Goal: Transaction & Acquisition: Purchase product/service

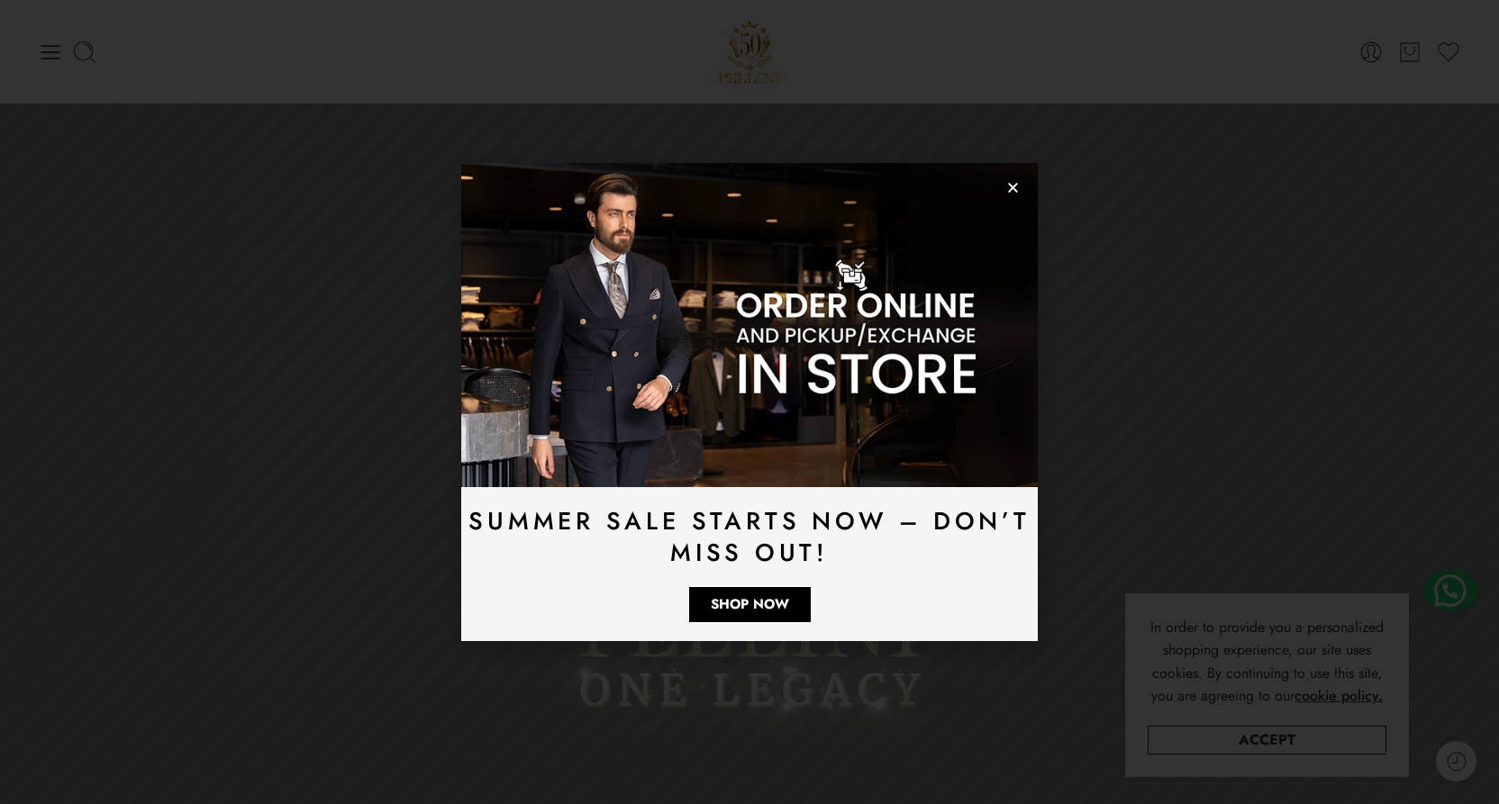
click at [1009, 187] on icon "Close" at bounding box center [1013, 188] width 14 height 14
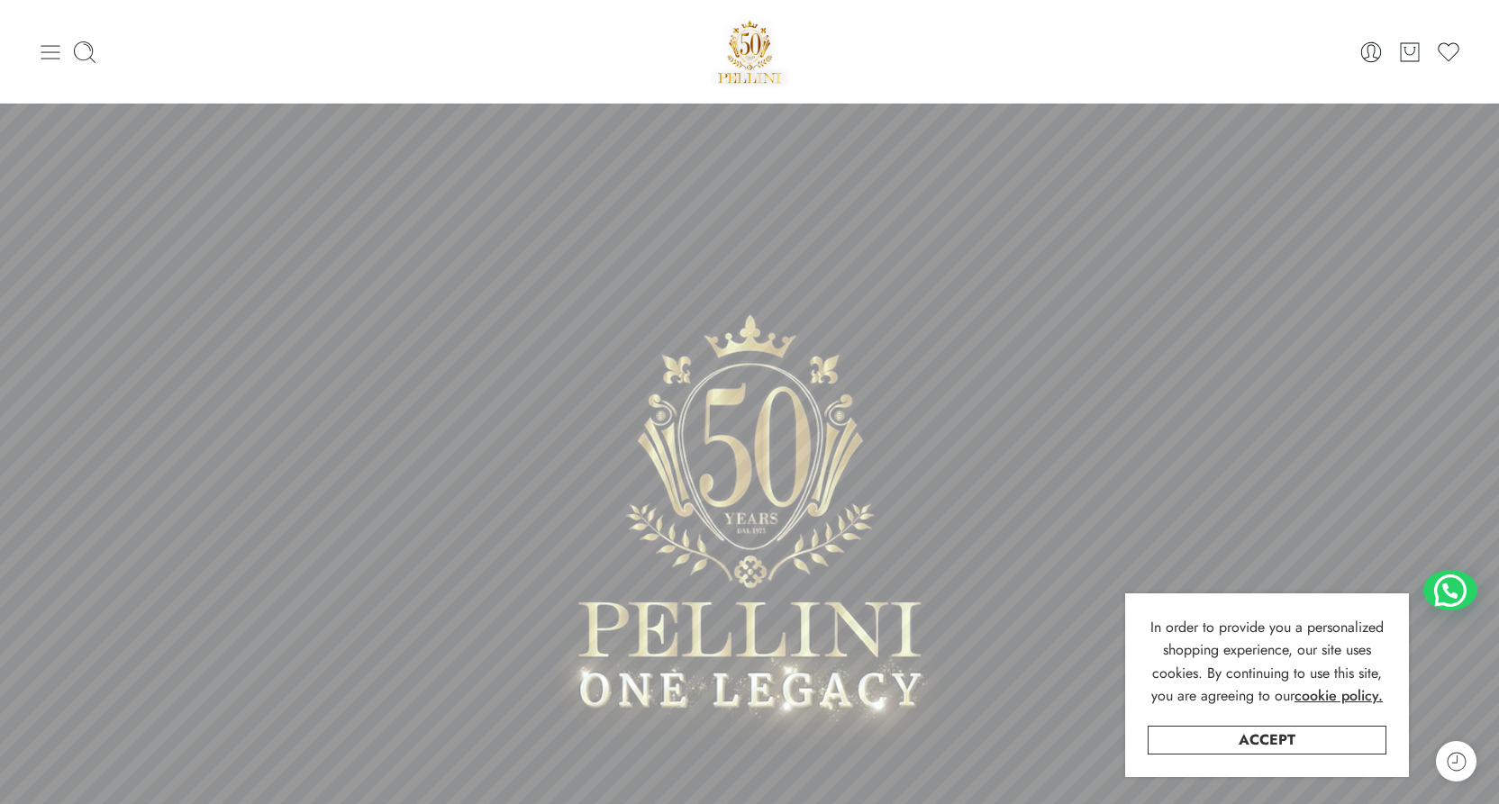
click at [42, 46] on icon at bounding box center [50, 52] width 19 height 14
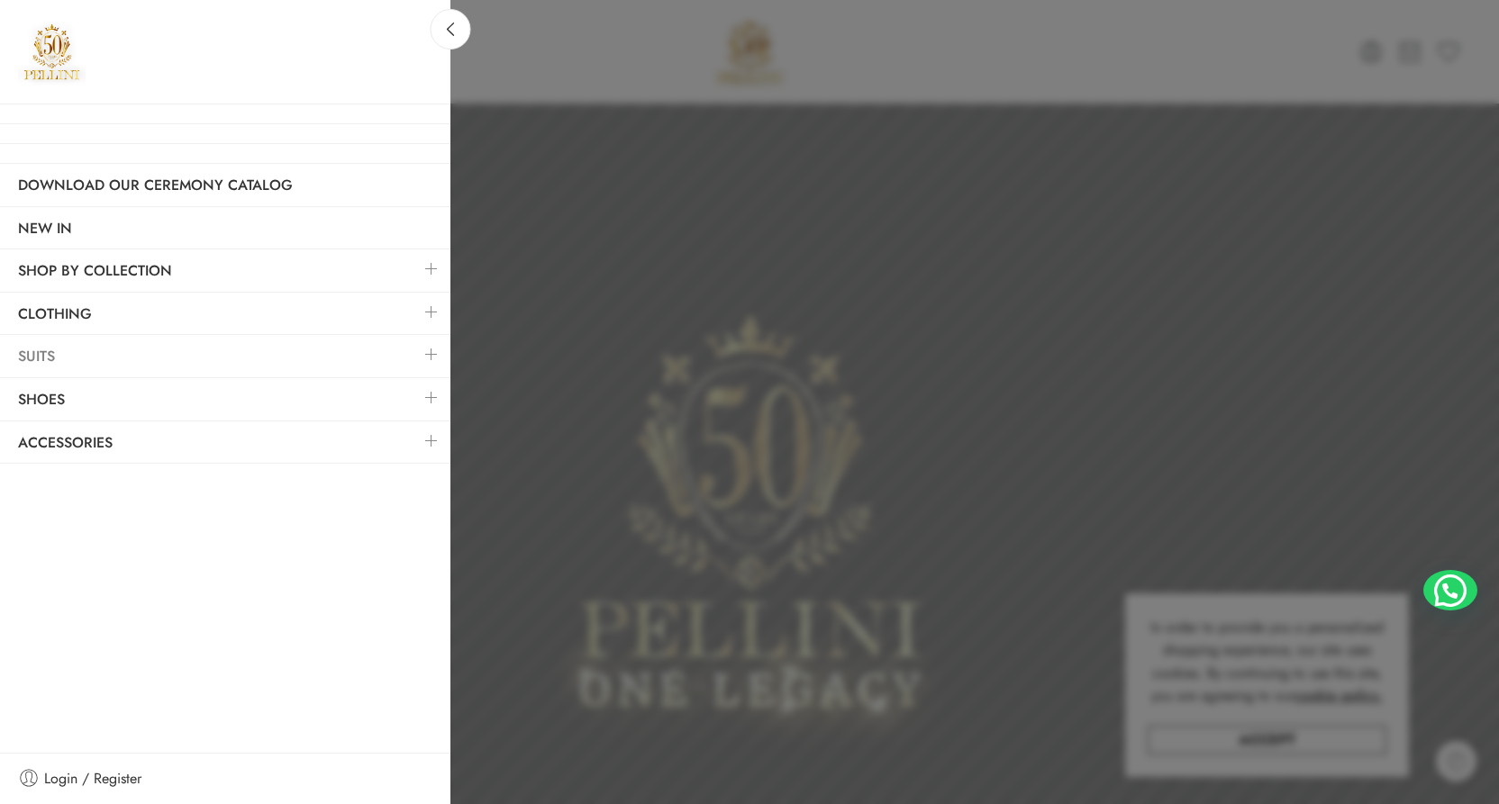
click at [198, 350] on link "Suits" at bounding box center [225, 356] width 450 height 41
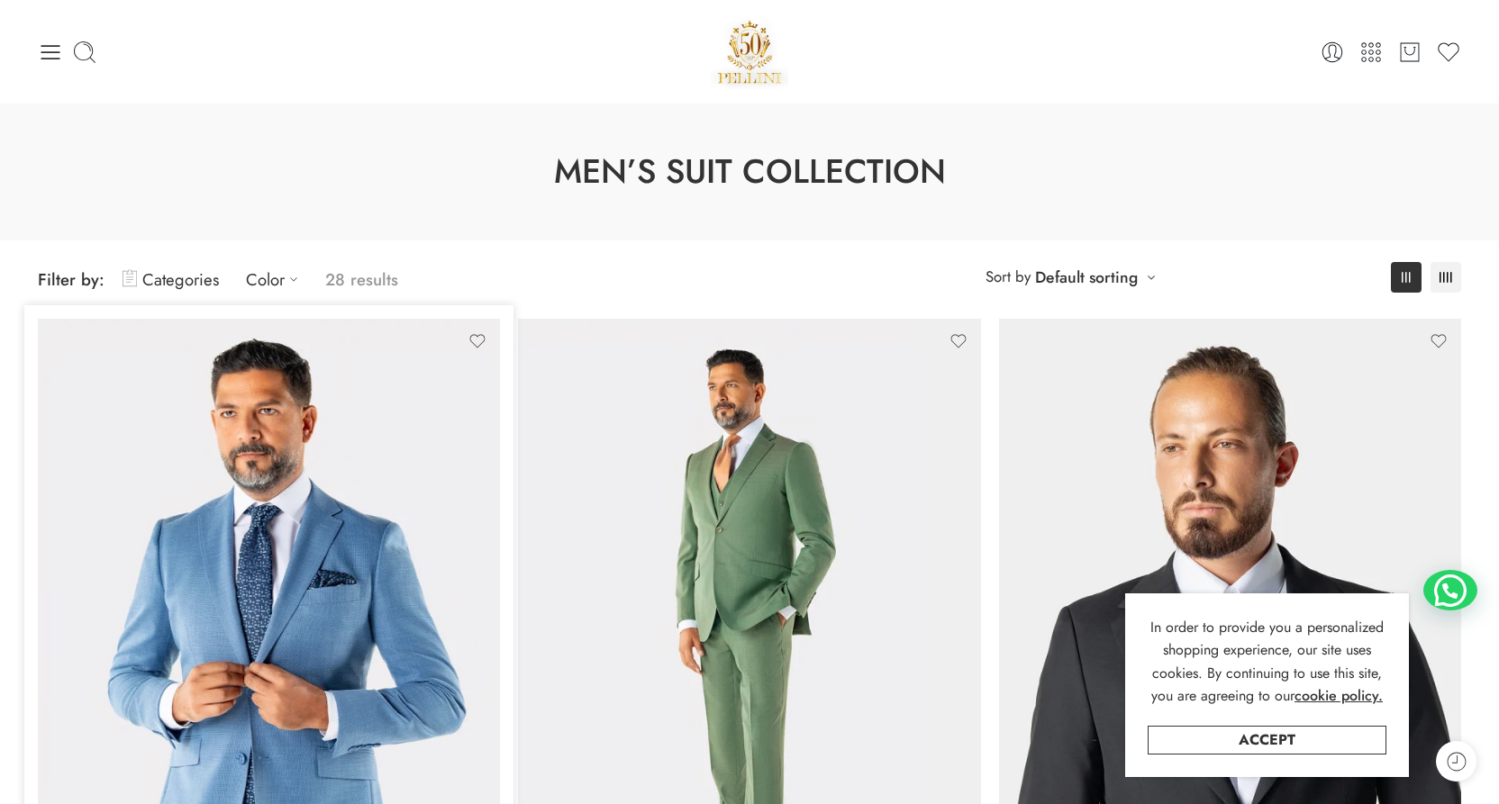
scroll to position [22, 0]
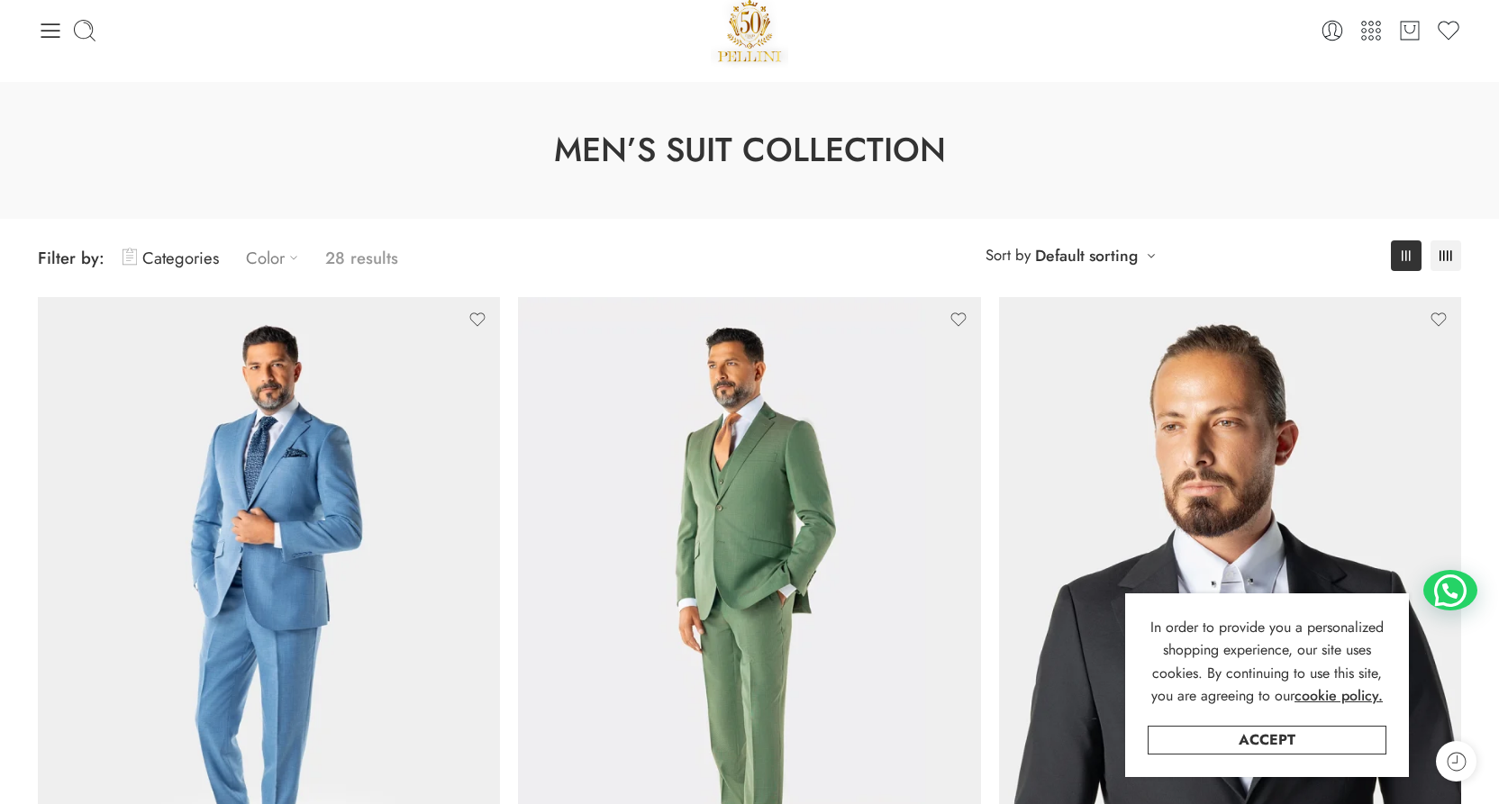
click at [300, 259] on icon at bounding box center [294, 258] width 18 height 18
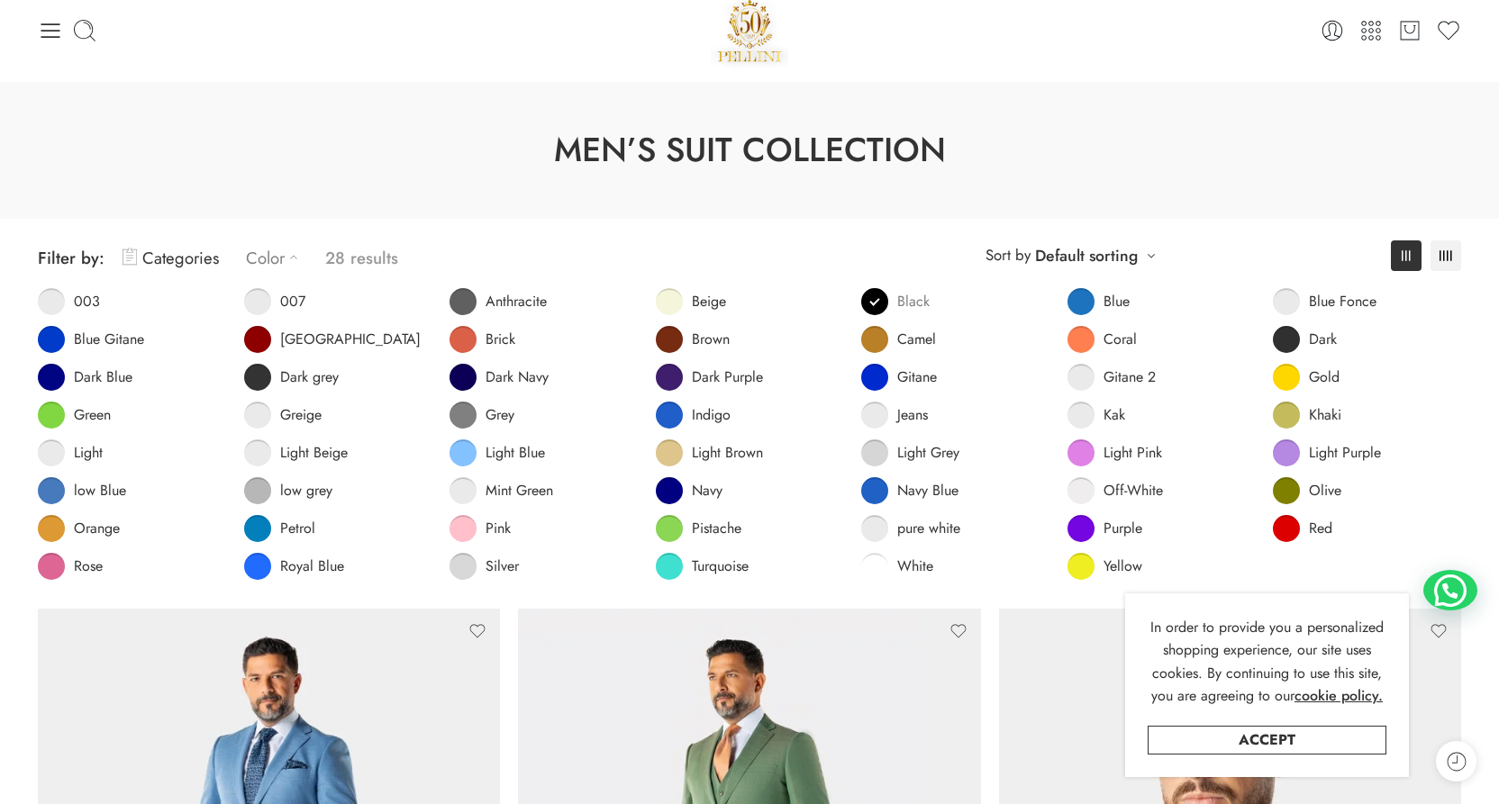
click at [880, 303] on span at bounding box center [874, 301] width 27 height 27
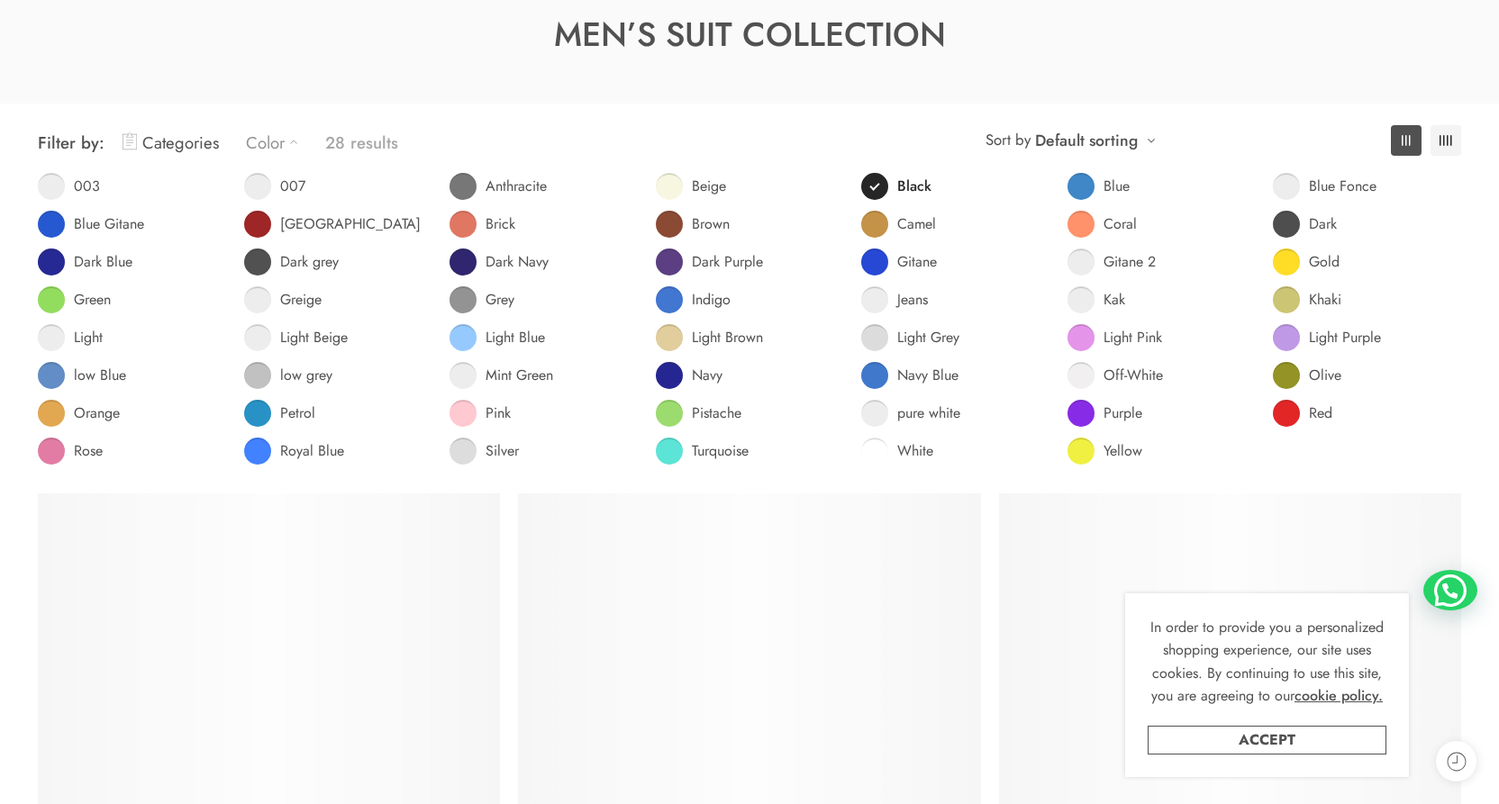
scroll to position [141, 0]
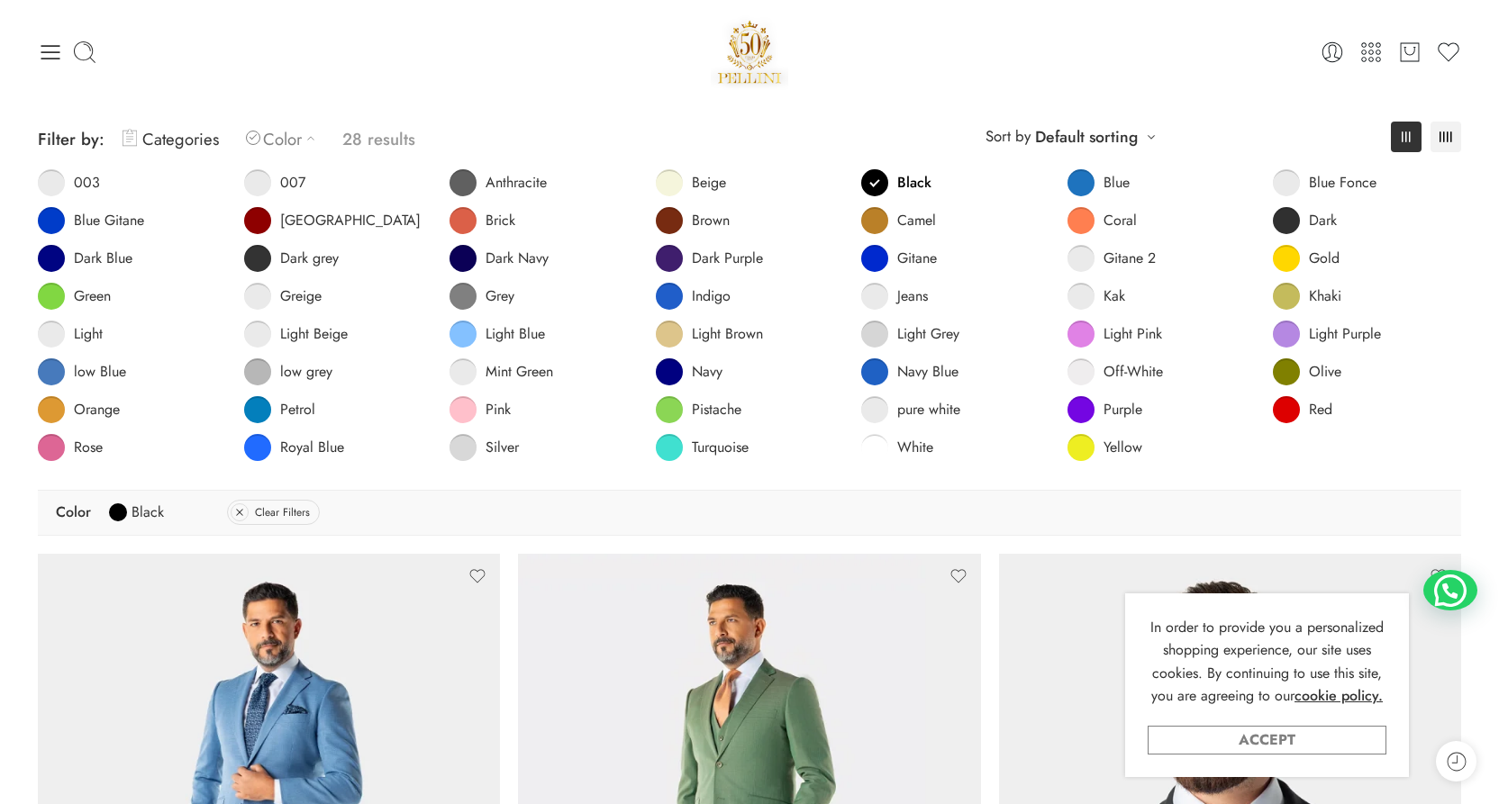
click at [1230, 737] on link "Accept" at bounding box center [1266, 740] width 239 height 29
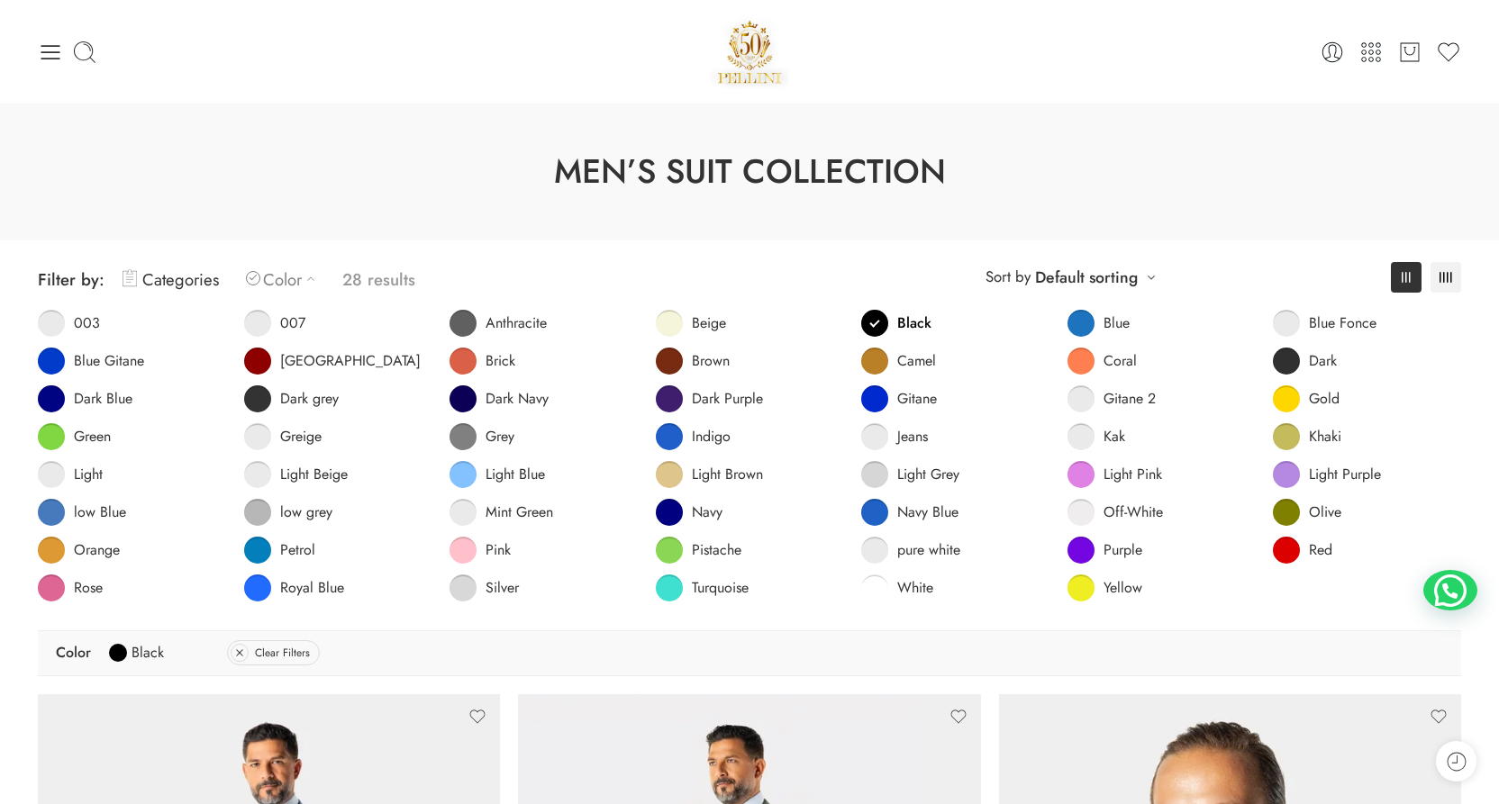
scroll to position [0, 0]
click at [1084, 278] on link "Default sorting" at bounding box center [1086, 277] width 103 height 25
click at [1090, 416] on link "Price: Ascending" at bounding box center [1075, 423] width 159 height 25
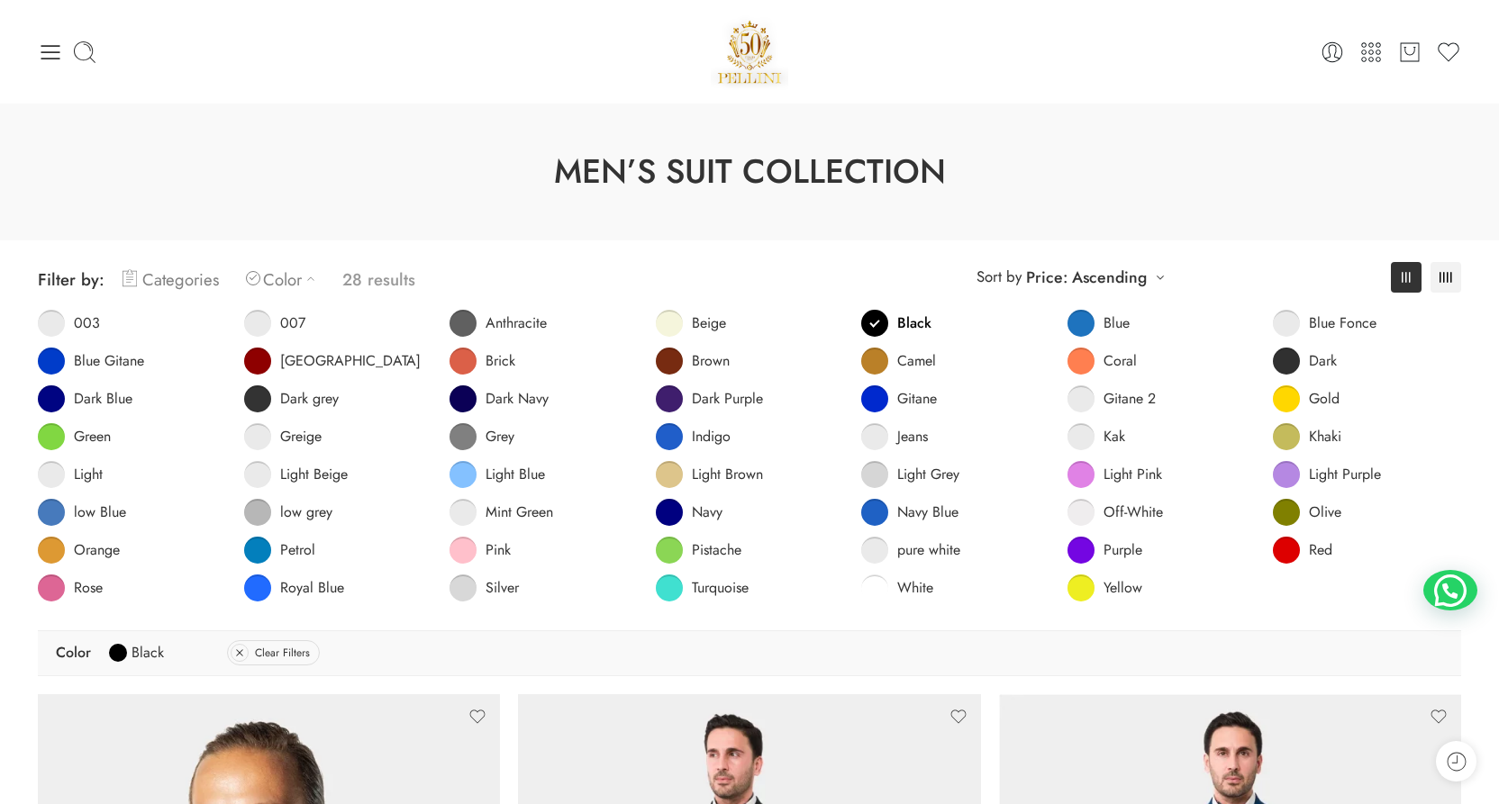
click at [154, 271] on link "Categories" at bounding box center [170, 279] width 96 height 42
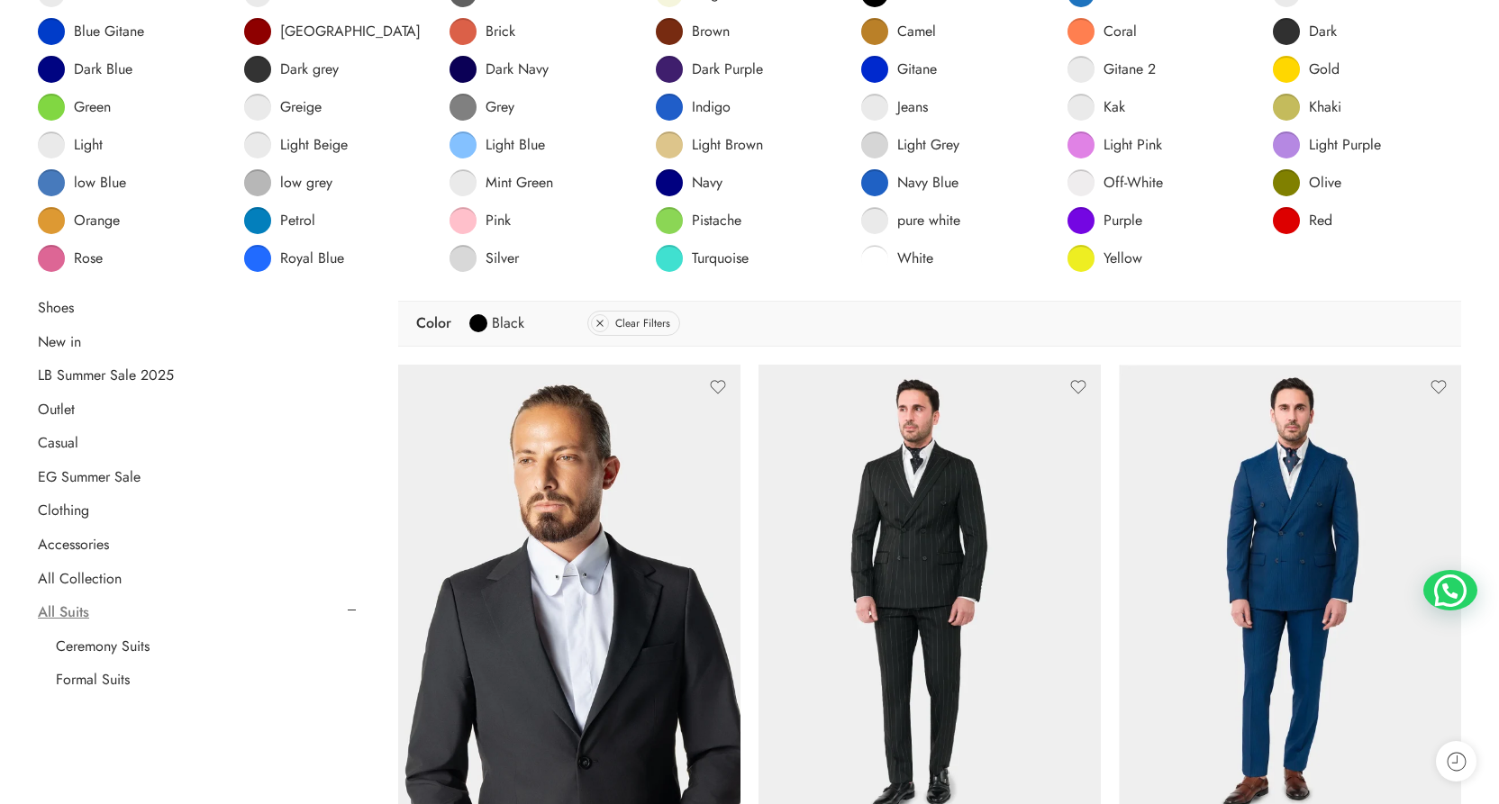
scroll to position [332, 0]
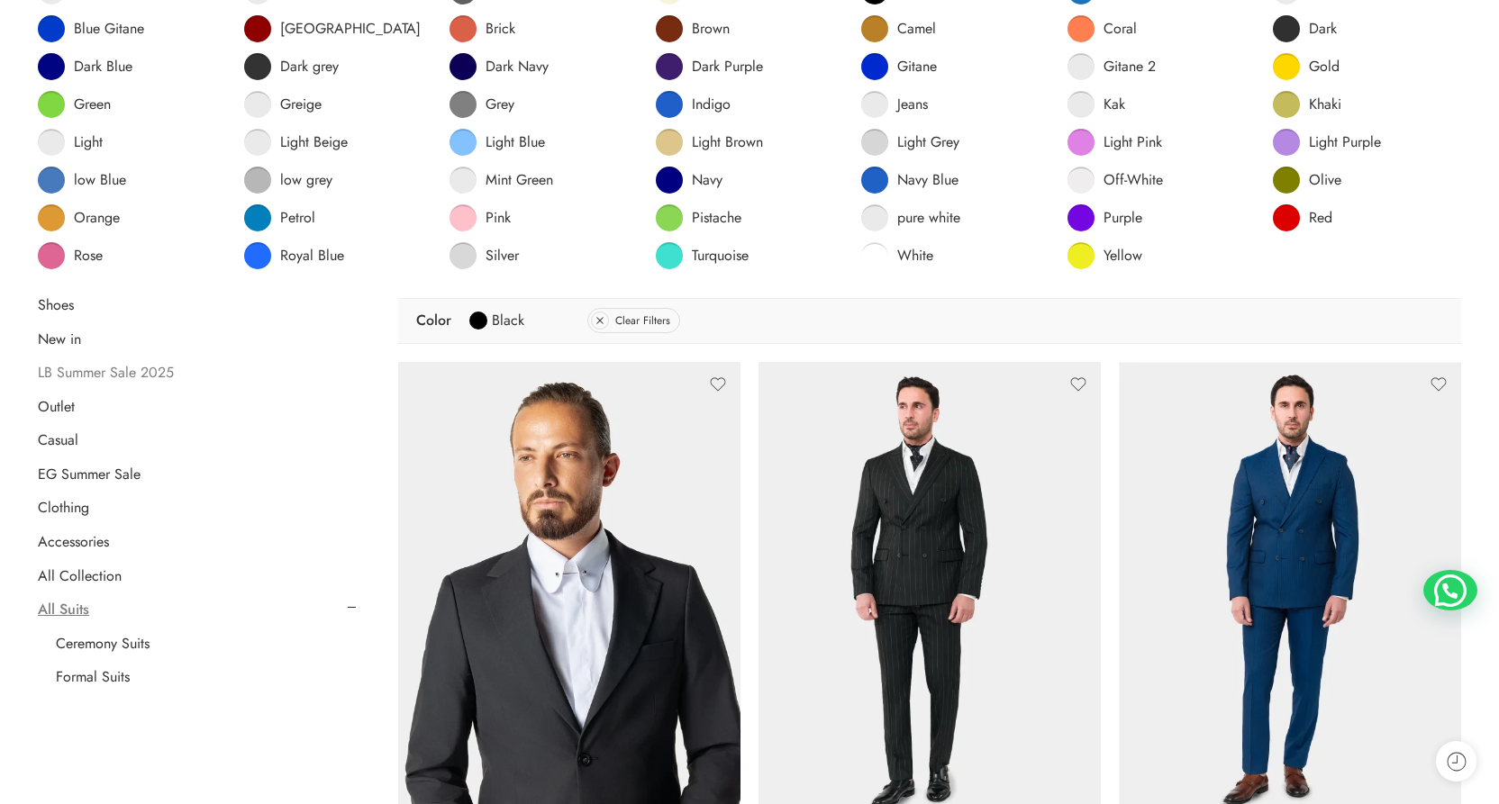
click at [159, 370] on link "LB Summer Sale 2025" at bounding box center [106, 373] width 136 height 18
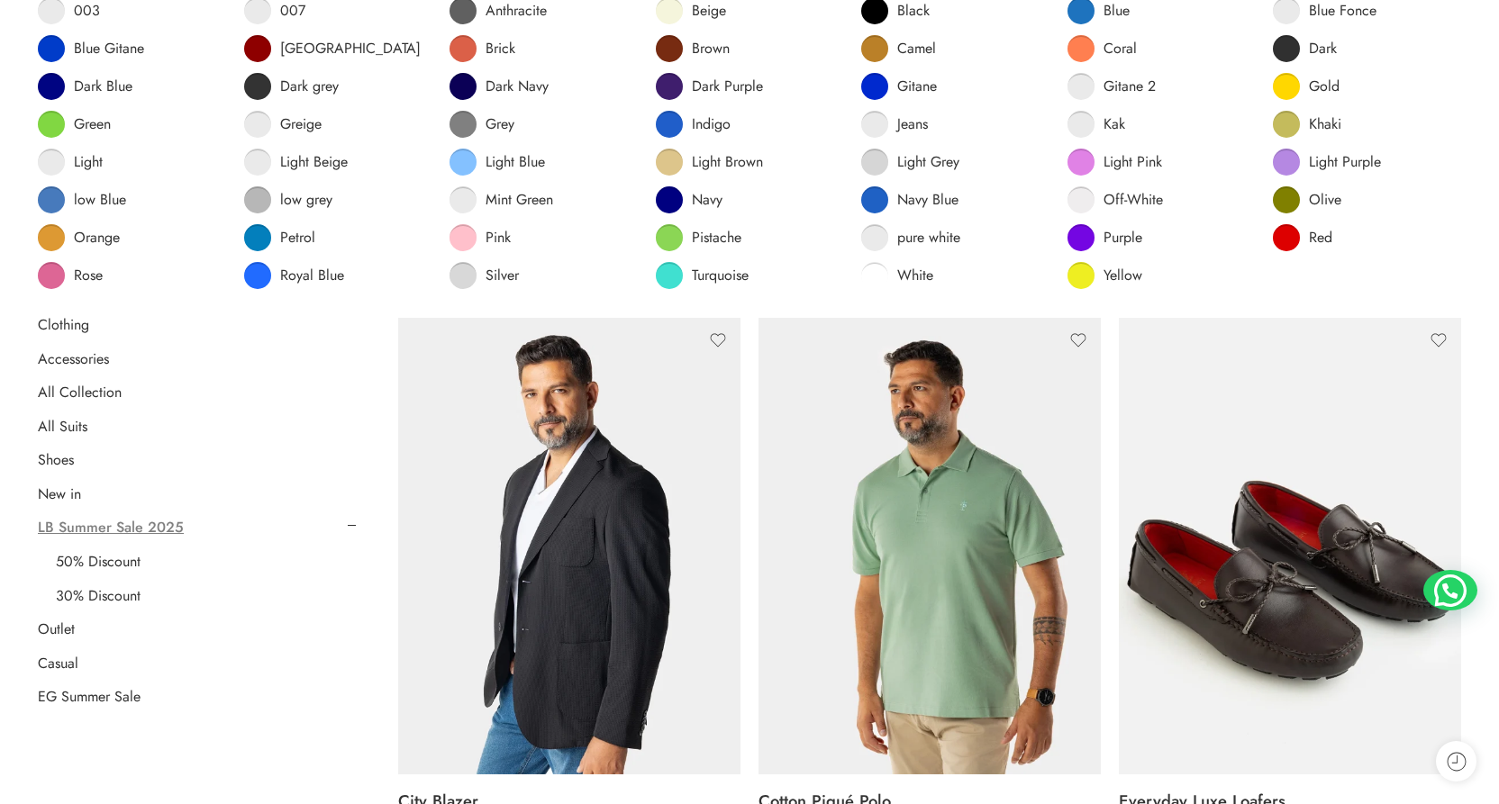
scroll to position [317, 0]
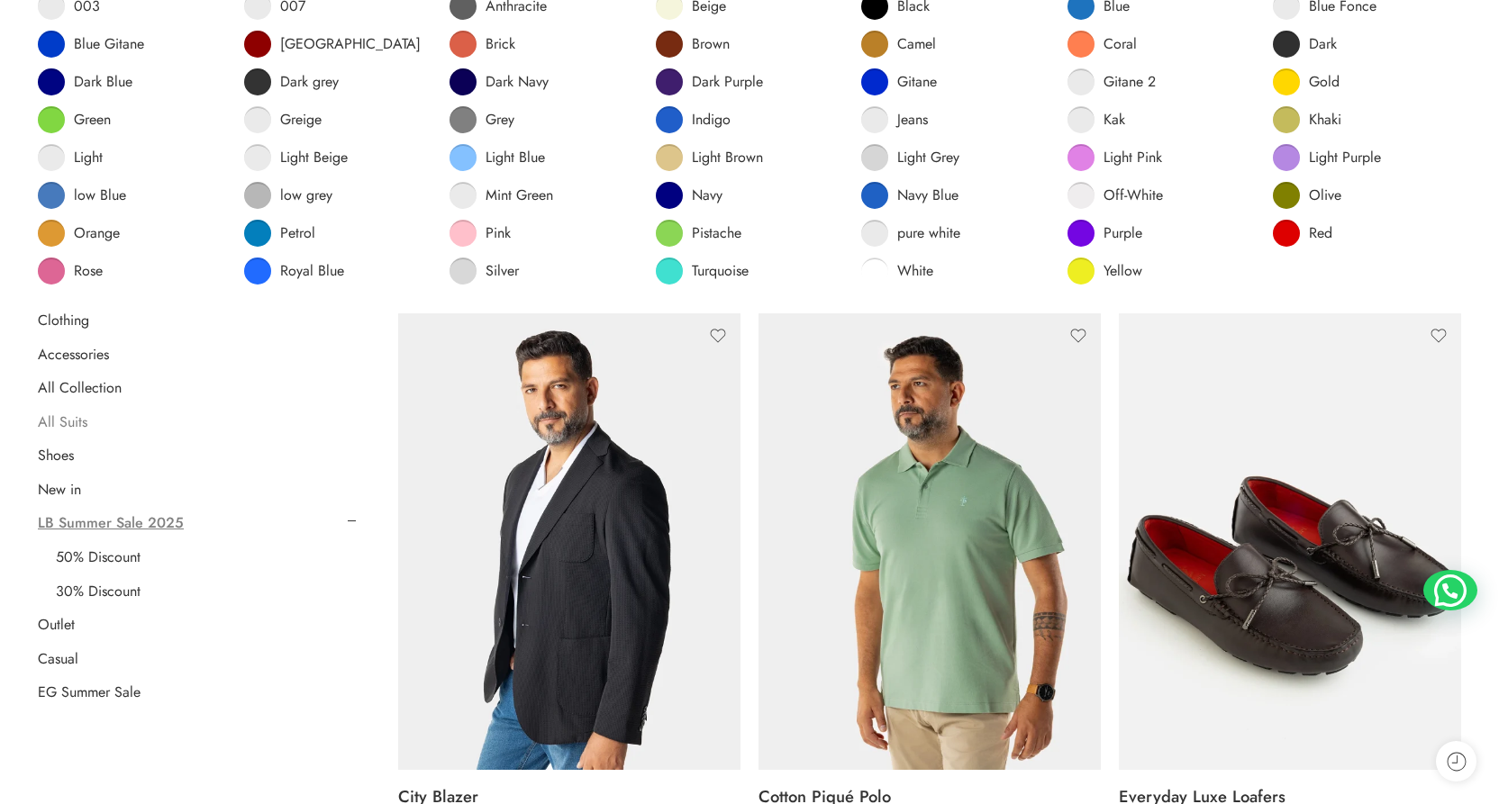
click at [68, 413] on link "All Suits" at bounding box center [63, 422] width 50 height 18
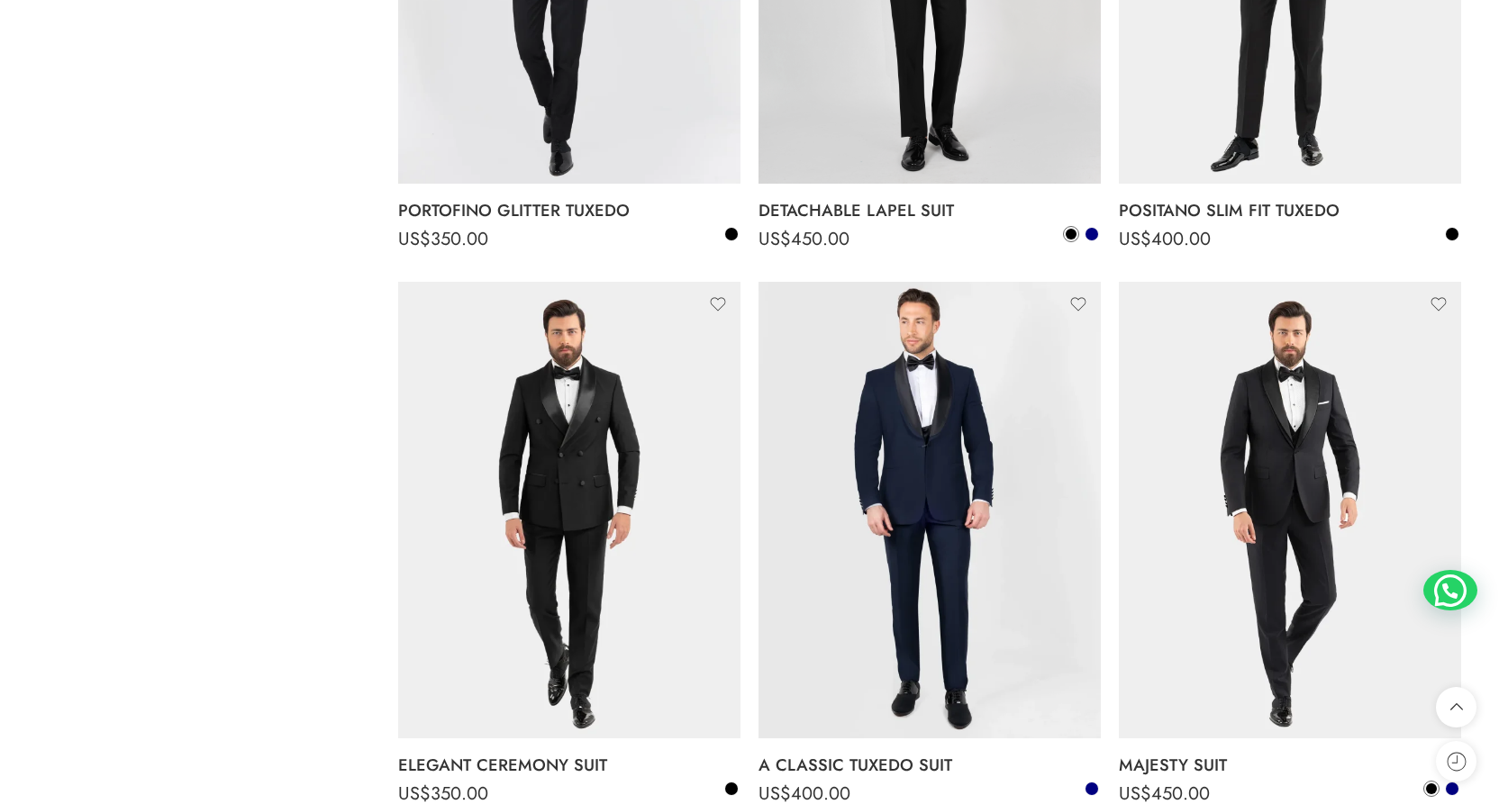
scroll to position [3170, 0]
